Goal: Transaction & Acquisition: Subscribe to service/newsletter

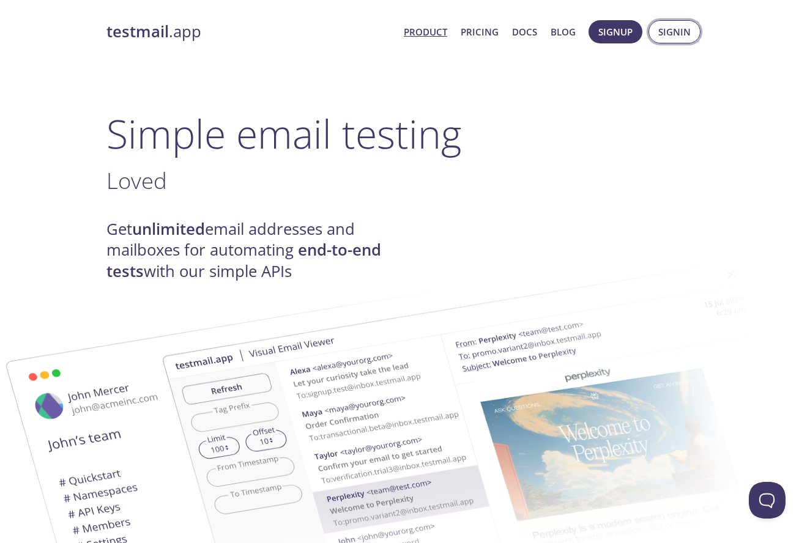
click at [669, 28] on span "Signin" at bounding box center [674, 32] width 32 height 16
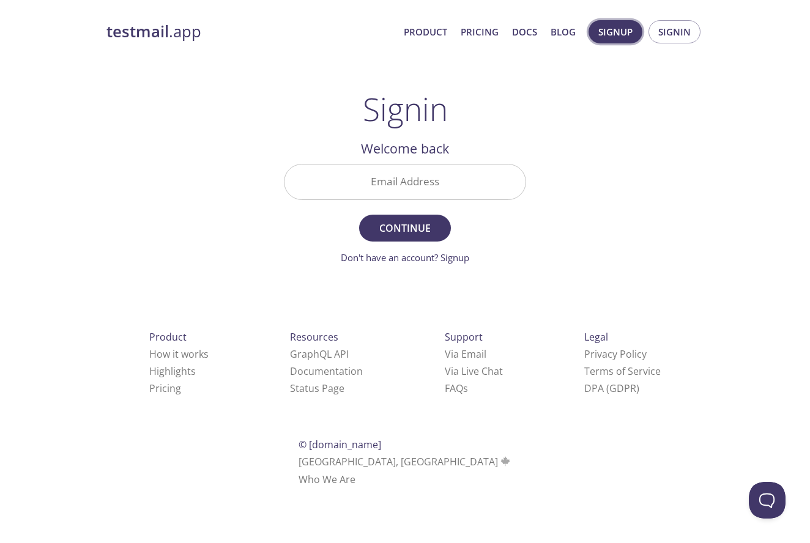
click at [618, 35] on span "Signup" at bounding box center [615, 32] width 34 height 16
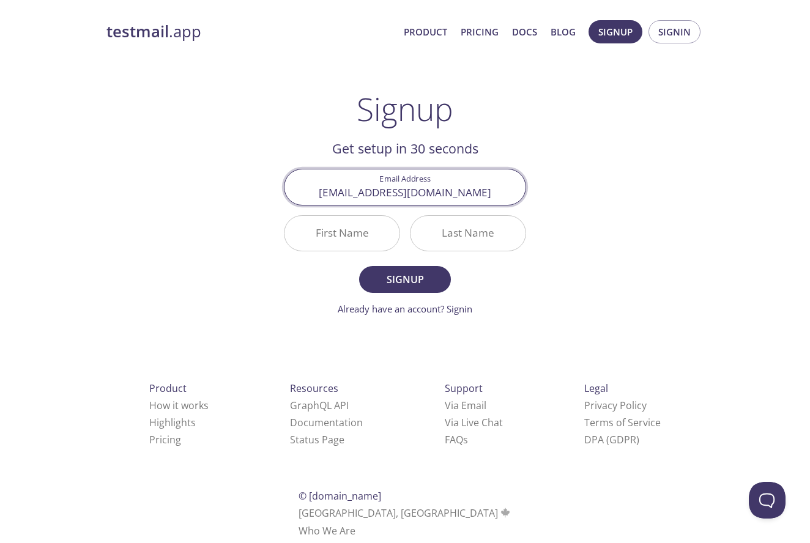
type input "[EMAIL_ADDRESS][DOMAIN_NAME]"
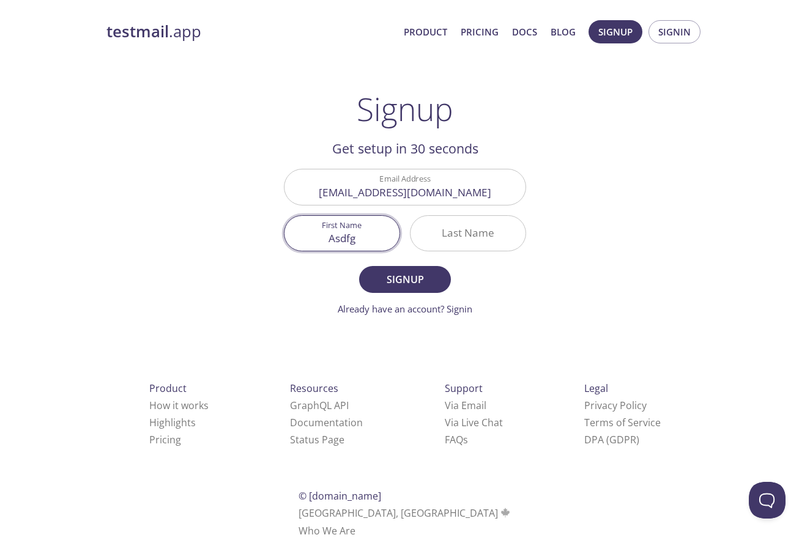
type input "Asdfg"
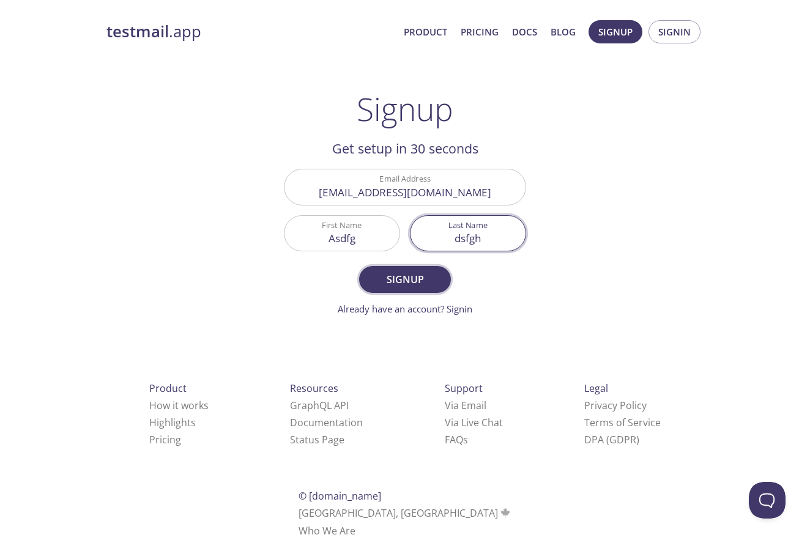
type input "dsfgh"
click at [406, 284] on span "Signup" at bounding box center [405, 279] width 65 height 17
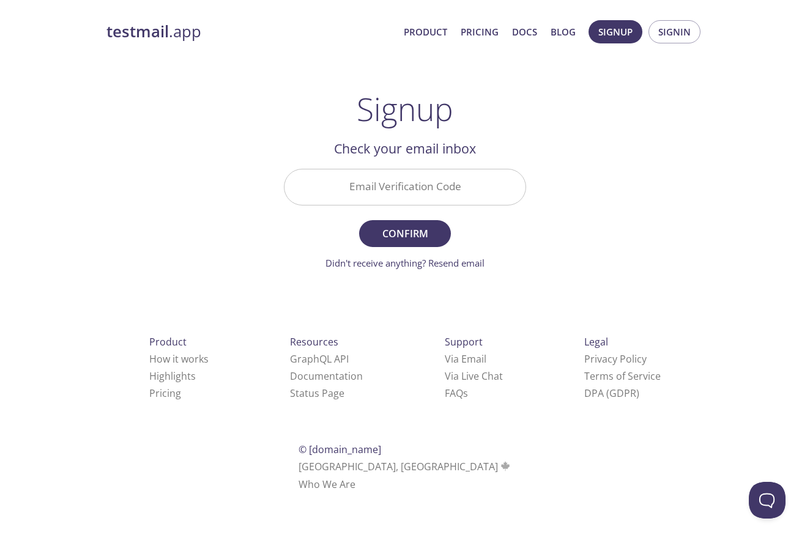
click at [431, 188] on input "Email Verification Code" at bounding box center [404, 186] width 241 height 35
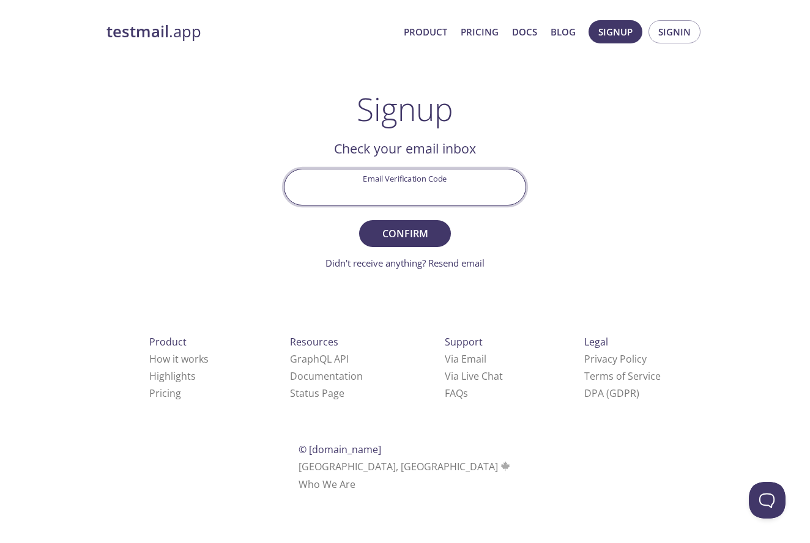
paste input "U1MQKLS"
type input "U1MQKLS"
click at [409, 228] on span "Confirm" at bounding box center [405, 233] width 65 height 17
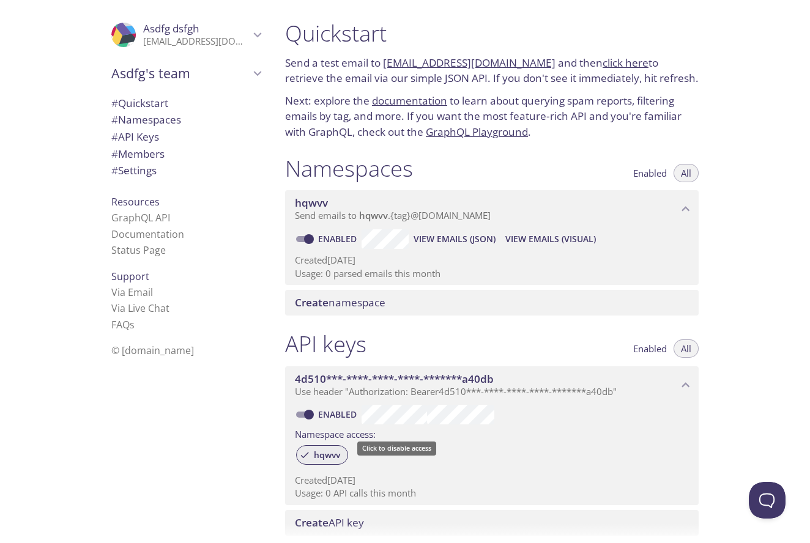
click at [319, 451] on span "hqwvv" at bounding box center [326, 455] width 41 height 11
click at [386, 213] on span "hqwvv" at bounding box center [373, 215] width 29 height 12
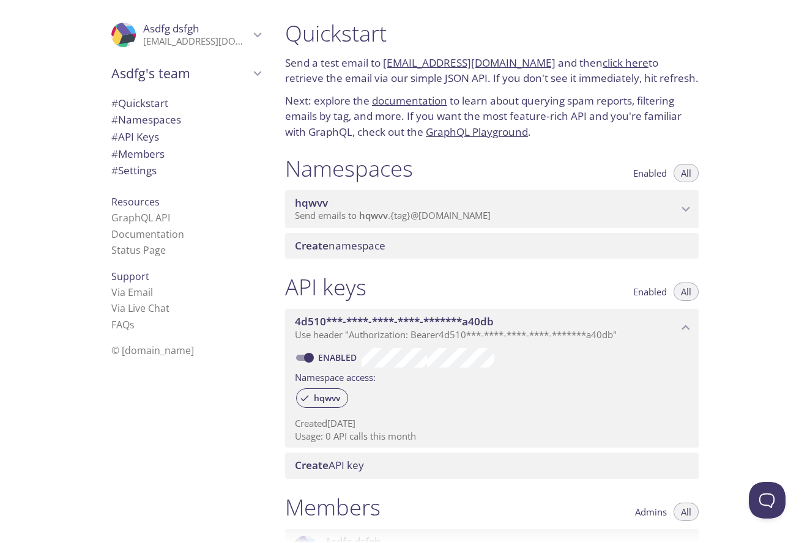
click at [386, 213] on span "hqwvv" at bounding box center [373, 215] width 29 height 12
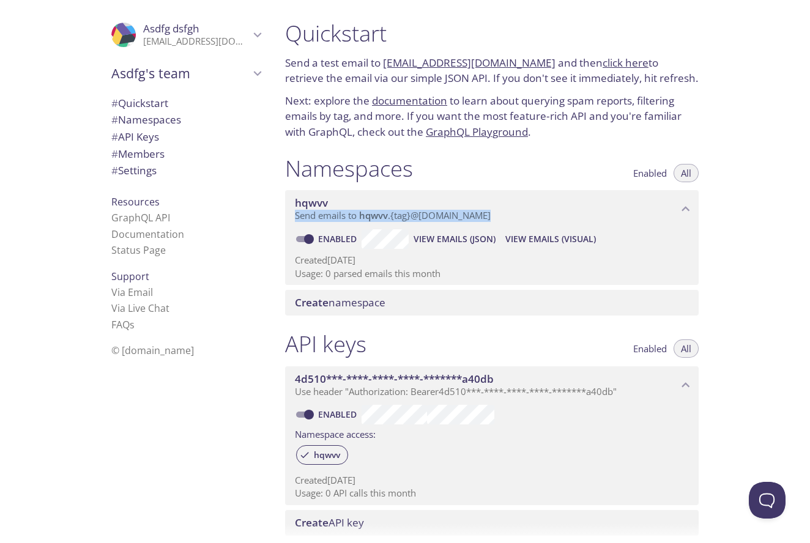
click at [383, 61] on p "Send a test email to [EMAIL_ADDRESS][DOMAIN_NAME] and then click here to retrie…" at bounding box center [492, 70] width 414 height 31
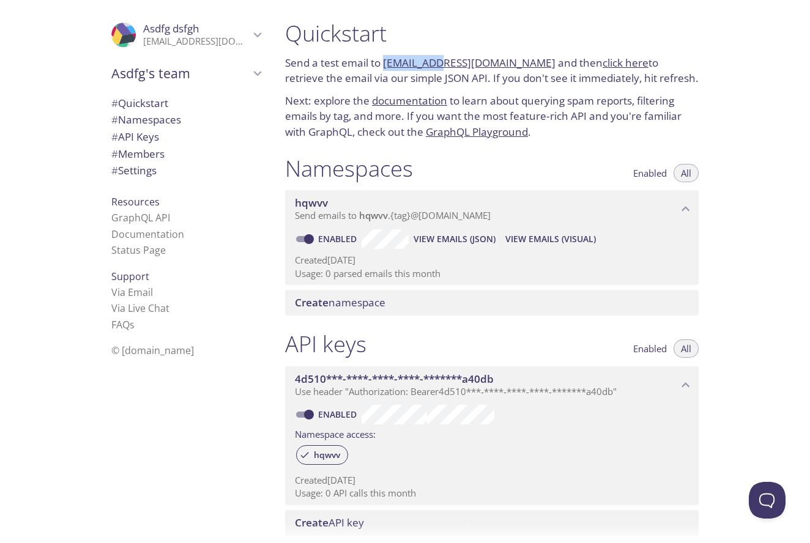
click at [383, 61] on p "Send a test email to [EMAIL_ADDRESS][DOMAIN_NAME] and then click here to retrie…" at bounding box center [492, 70] width 414 height 31
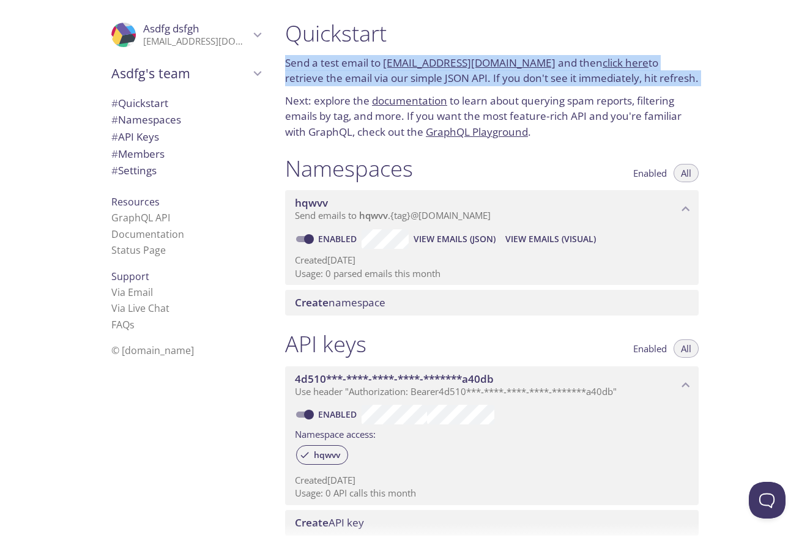
click at [383, 61] on p "Send a test email to [EMAIL_ADDRESS][DOMAIN_NAME] and then click here to retrie…" at bounding box center [492, 70] width 414 height 31
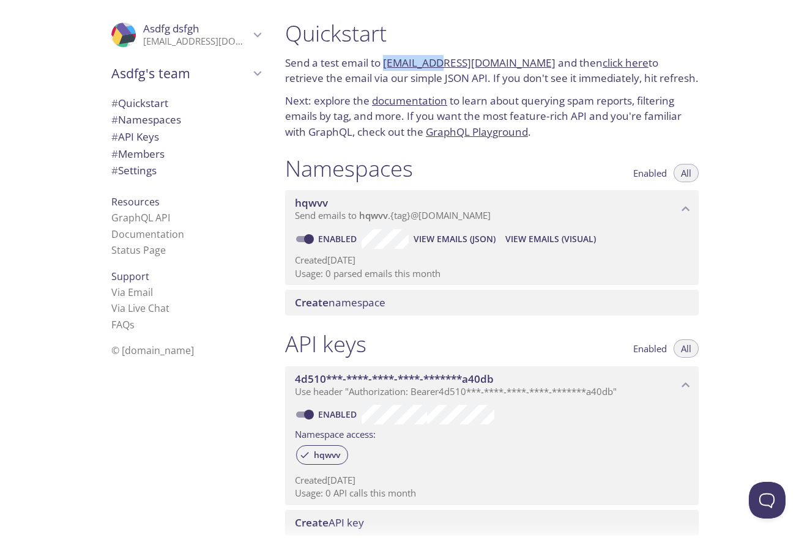
click at [383, 61] on p "Send a test email to [EMAIL_ADDRESS][DOMAIN_NAME] and then click here to retrie…" at bounding box center [492, 70] width 414 height 31
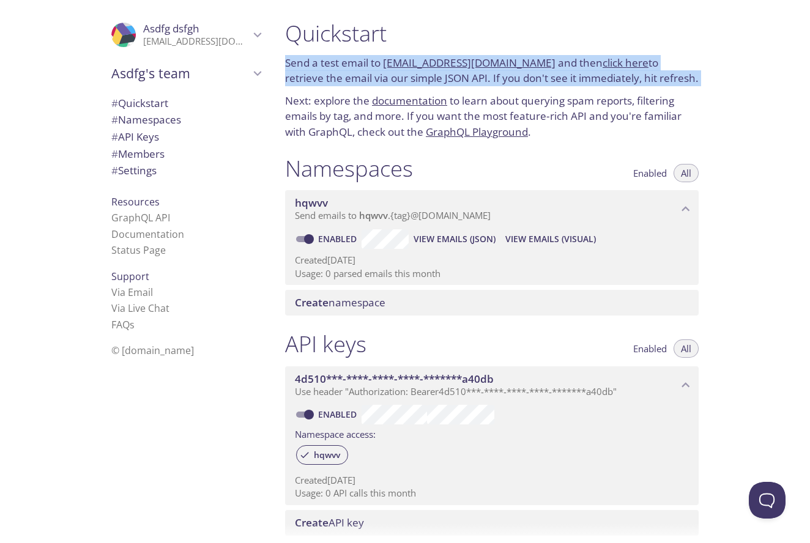
click at [383, 61] on p "Send a test email to [EMAIL_ADDRESS][DOMAIN_NAME] and then click here to retrie…" at bounding box center [492, 70] width 414 height 31
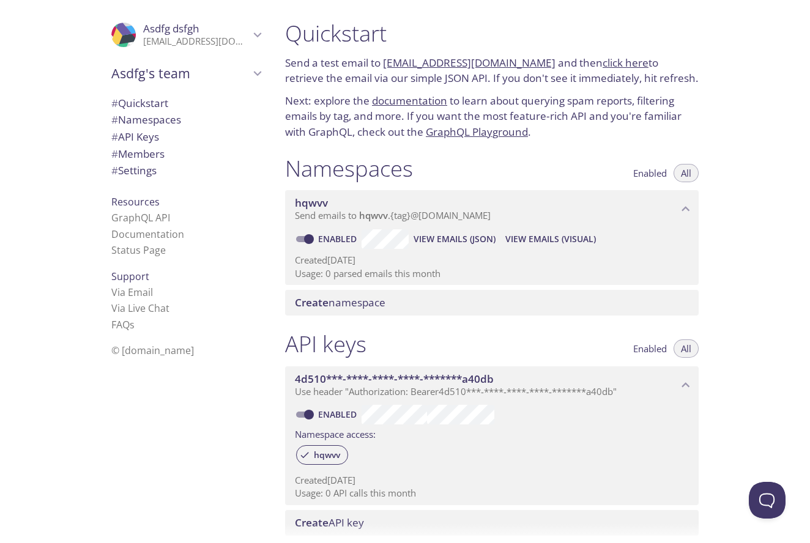
click at [383, 61] on p "Send a test email to [EMAIL_ADDRESS][DOMAIN_NAME] and then click here to retrie…" at bounding box center [492, 70] width 414 height 31
